Goal: Task Accomplishment & Management: Manage account settings

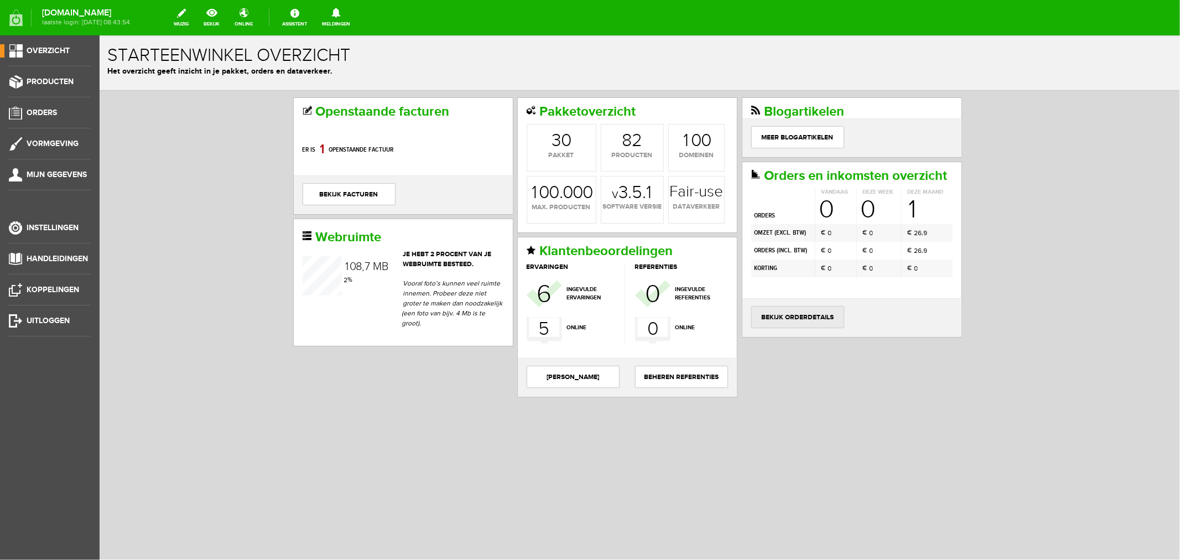
click at [806, 328] on link "bekijk orderdetails" at bounding box center [797, 316] width 93 height 22
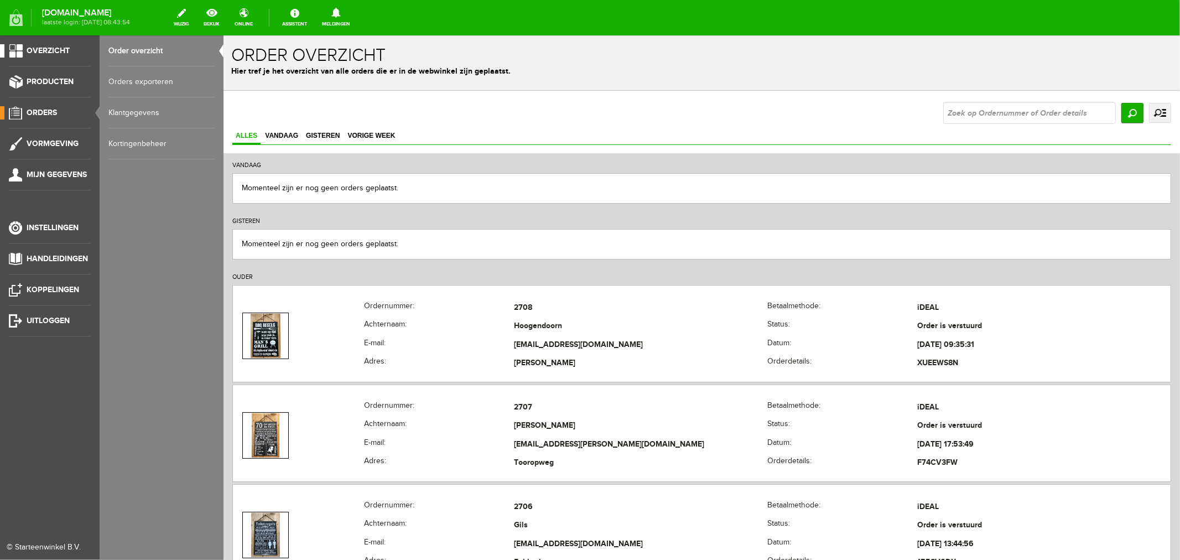
click at [36, 54] on span "Overzicht" at bounding box center [48, 50] width 43 height 9
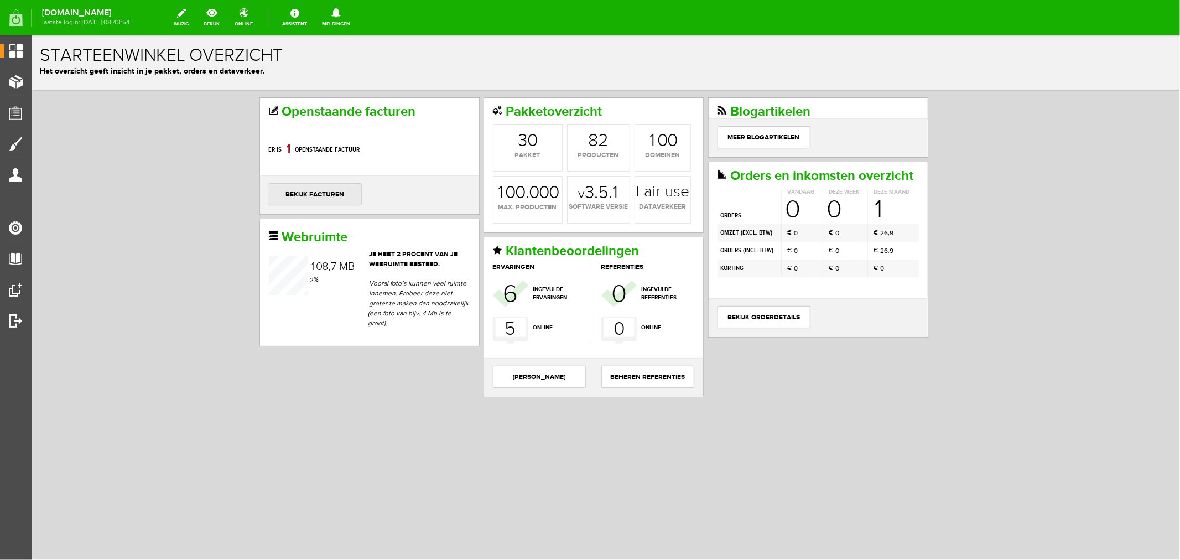
click at [321, 191] on link "bekijk facturen" at bounding box center [314, 194] width 93 height 22
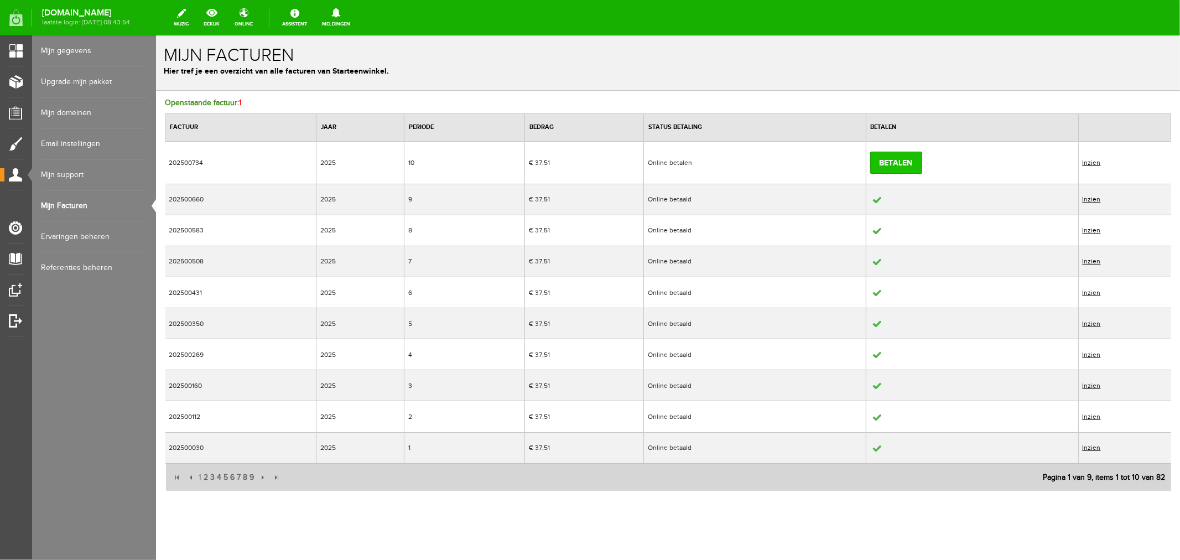
click at [904, 168] on link "Betalen" at bounding box center [896, 162] width 52 height 22
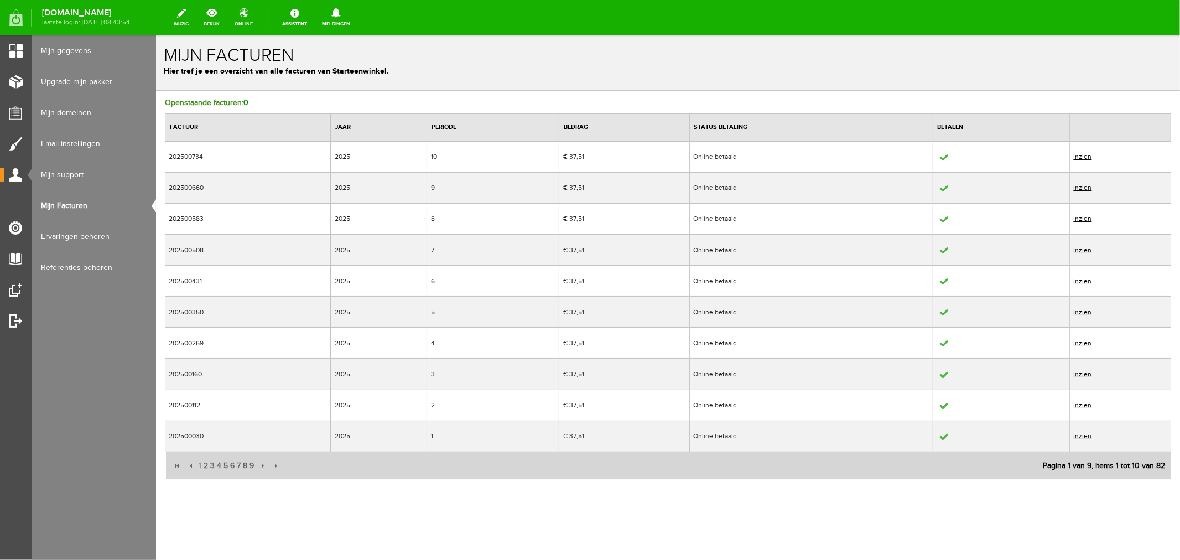
click at [1091, 157] on link "Inzien" at bounding box center [1082, 156] width 18 height 8
click at [1090, 157] on link "Inzien" at bounding box center [1082, 156] width 18 height 8
